Goal: Check status: Check status

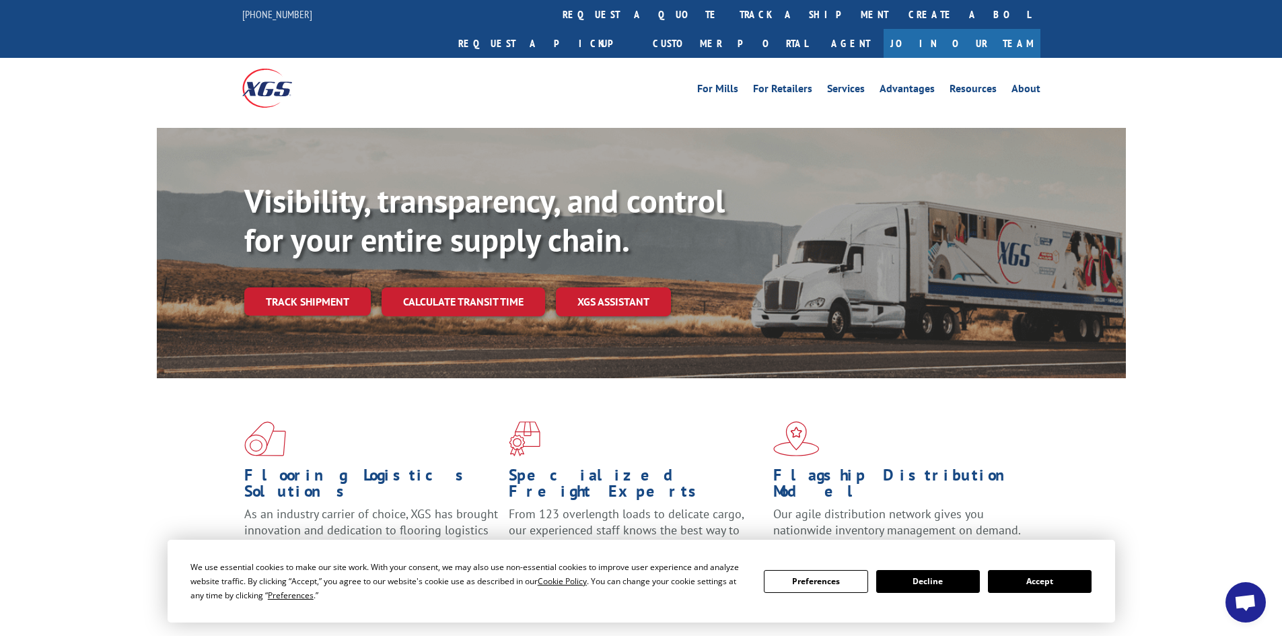
click at [1049, 570] on button "Accept" at bounding box center [1040, 581] width 104 height 23
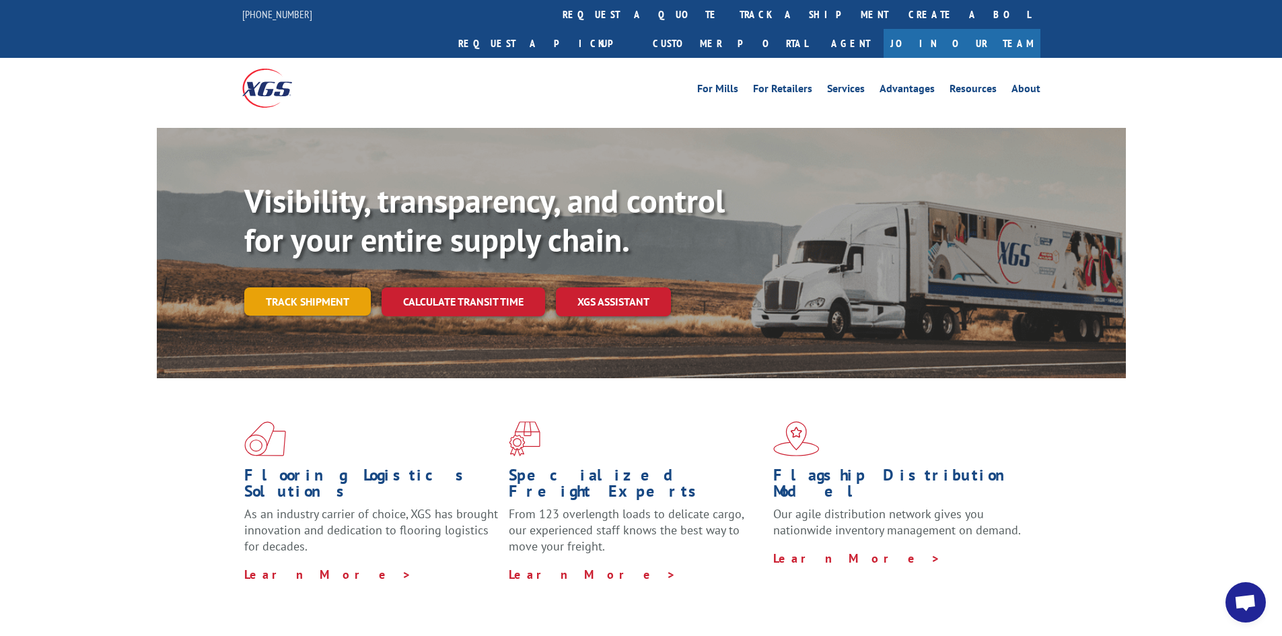
click at [306, 287] on link "Track shipment" at bounding box center [307, 301] width 127 height 28
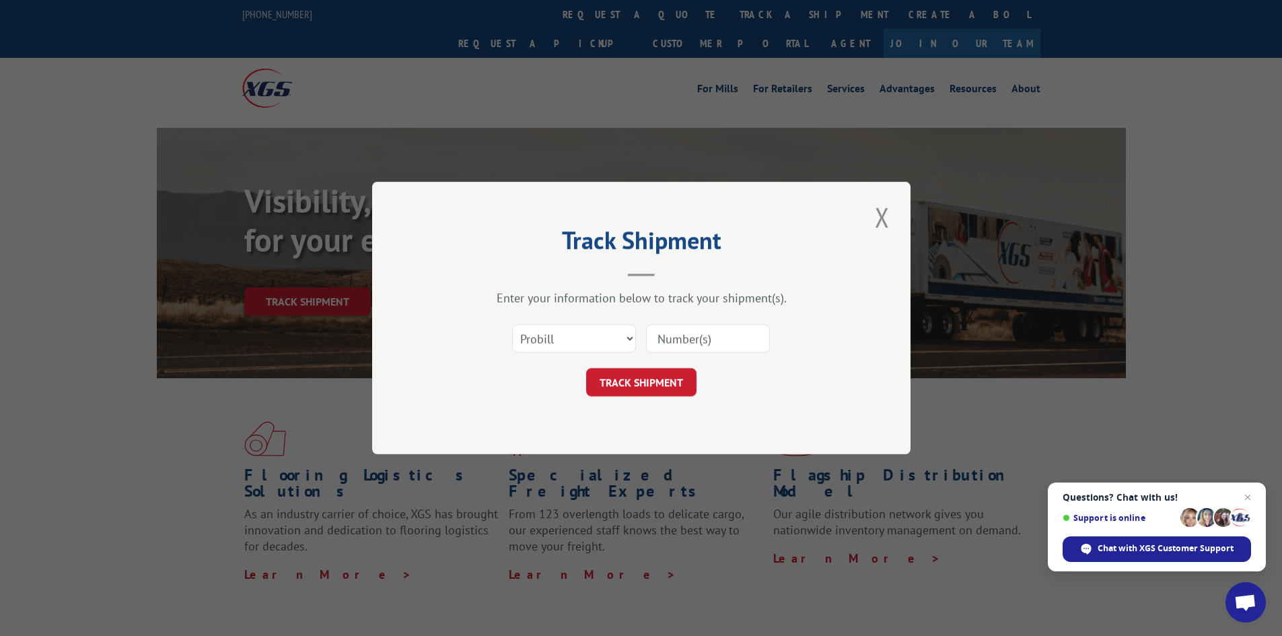
click at [511, 345] on div "Select category... Probill BOL PO" at bounding box center [641, 338] width 404 height 44
click at [547, 350] on select "Select category... Probill BOL PO" at bounding box center [574, 338] width 124 height 28
select select "bol"
click at [512, 324] on select "Select category... Probill BOL PO" at bounding box center [574, 338] width 124 height 28
paste input "5957206"
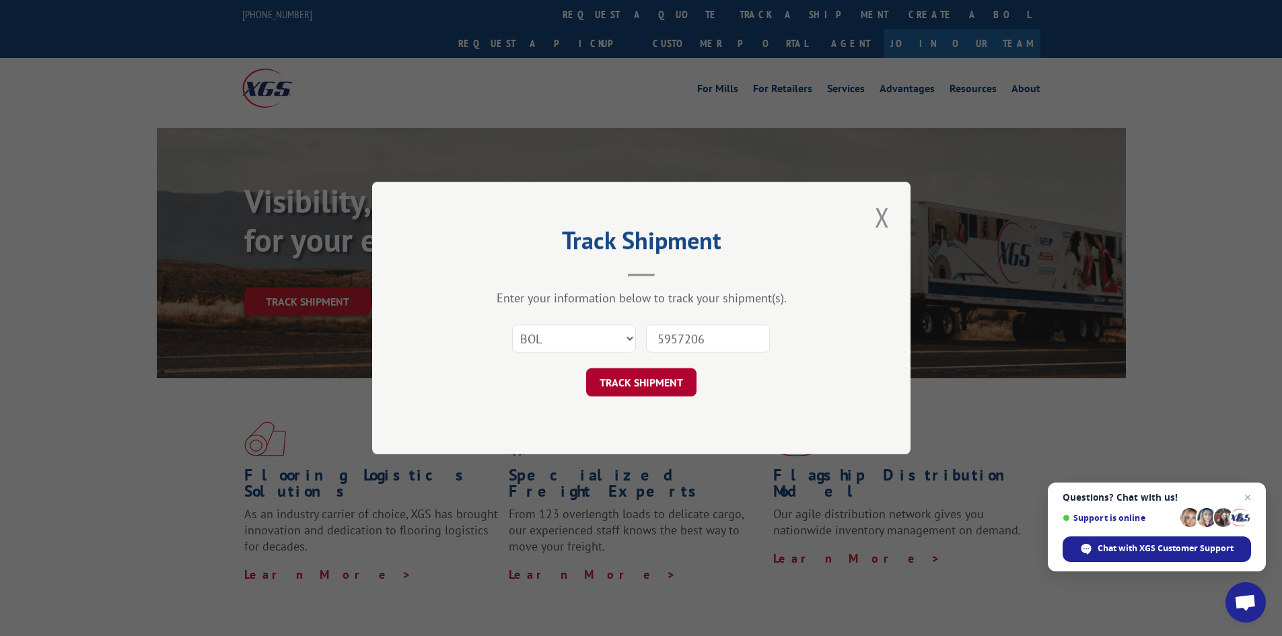
type input "5957206"
click at [634, 374] on button "TRACK SHIPMENT" at bounding box center [641, 382] width 110 height 28
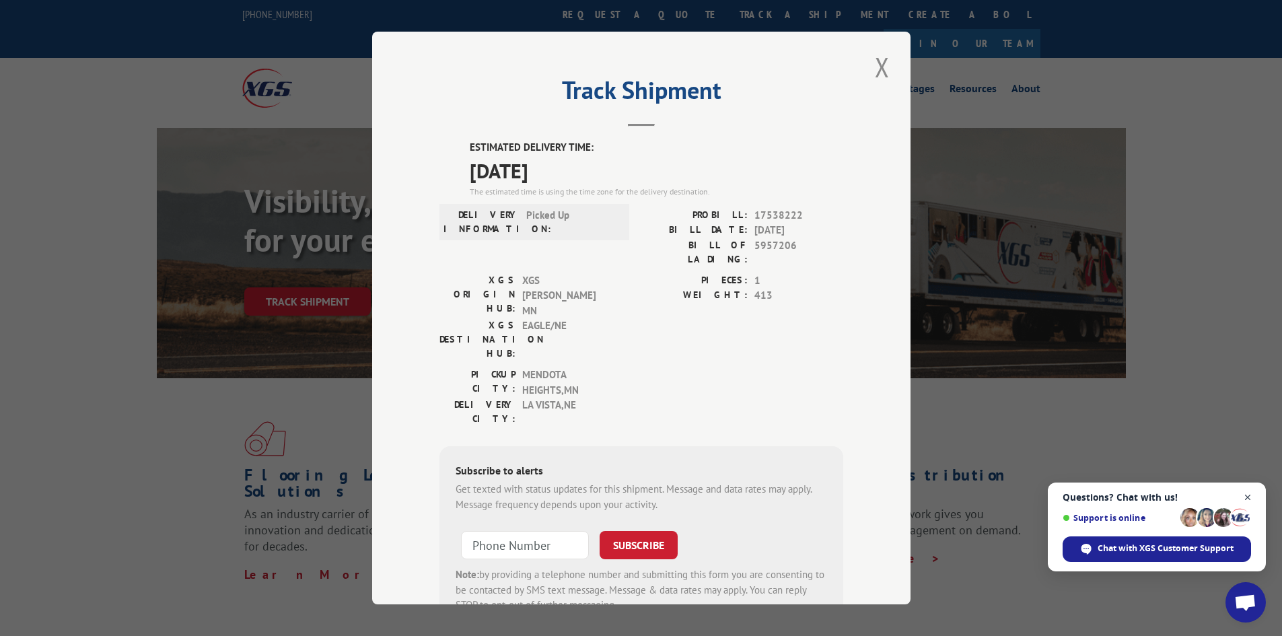
click at [1246, 497] on span "Open chat" at bounding box center [1248, 497] width 17 height 17
